Goal: Obtain resource: Obtain resource

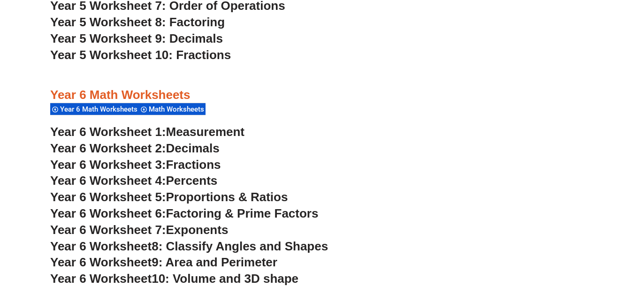
scroll to position [2097, 0]
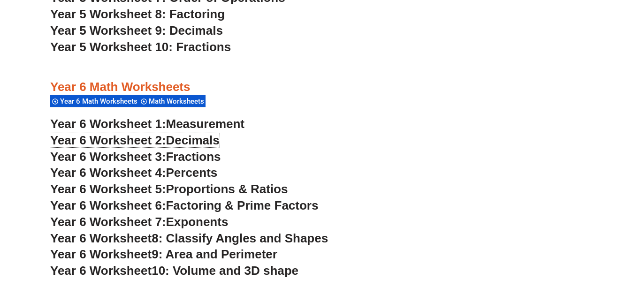
click at [170, 139] on span "Decimals" at bounding box center [192, 140] width 53 height 14
click at [128, 176] on span "Year 6 Worksheet 4:" at bounding box center [108, 173] width 116 height 14
click at [176, 153] on span "Fractions" at bounding box center [193, 157] width 55 height 14
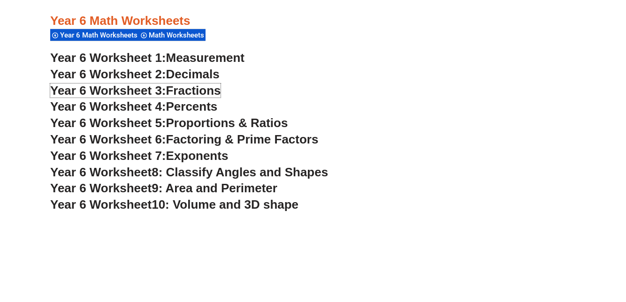
scroll to position [2163, 0]
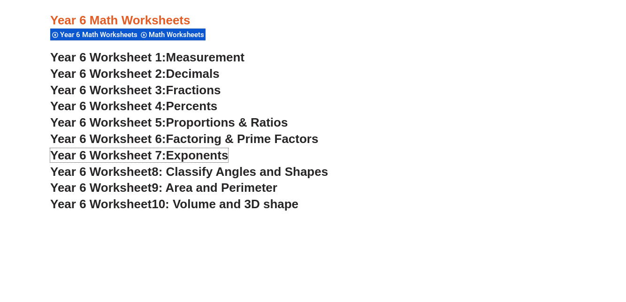
click at [174, 156] on span "Exponents" at bounding box center [197, 155] width 62 height 14
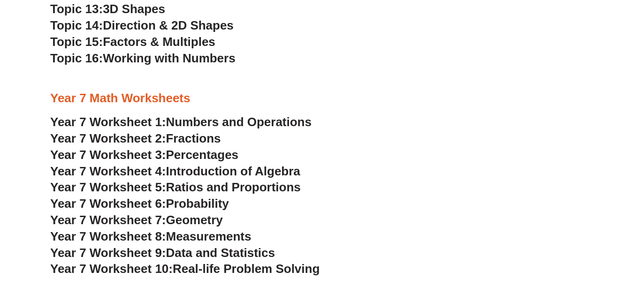
scroll to position [2761, 0]
click at [223, 152] on span "Percentages" at bounding box center [202, 155] width 73 height 14
